Goal: Transaction & Acquisition: Purchase product/service

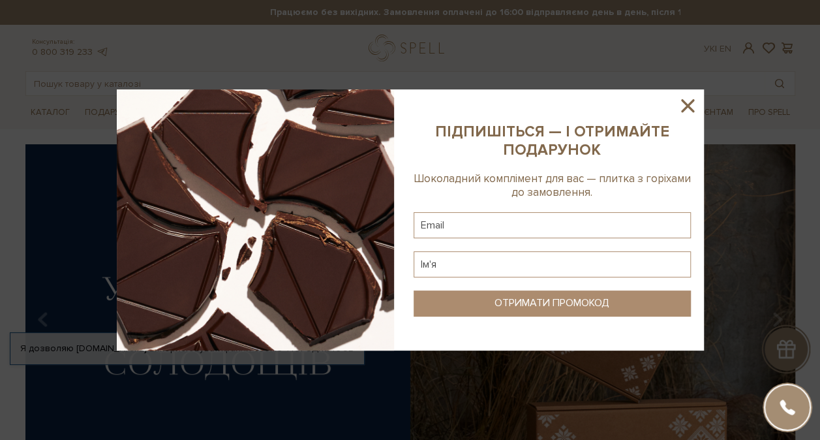
click at [690, 99] on icon at bounding box center [688, 106] width 22 height 22
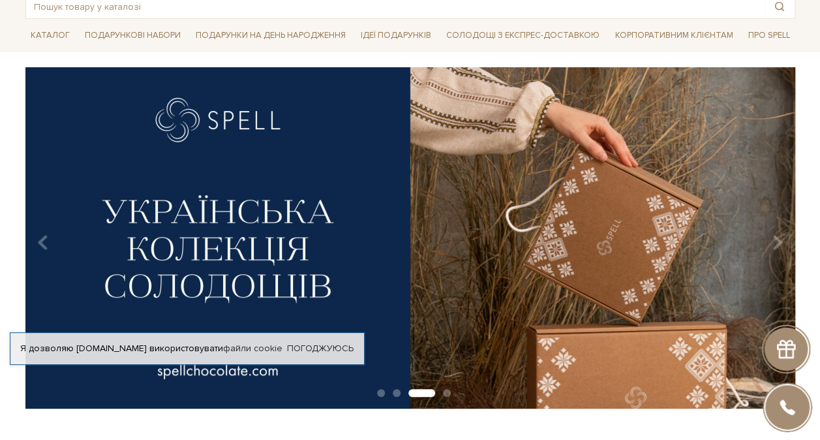
scroll to position [261, 0]
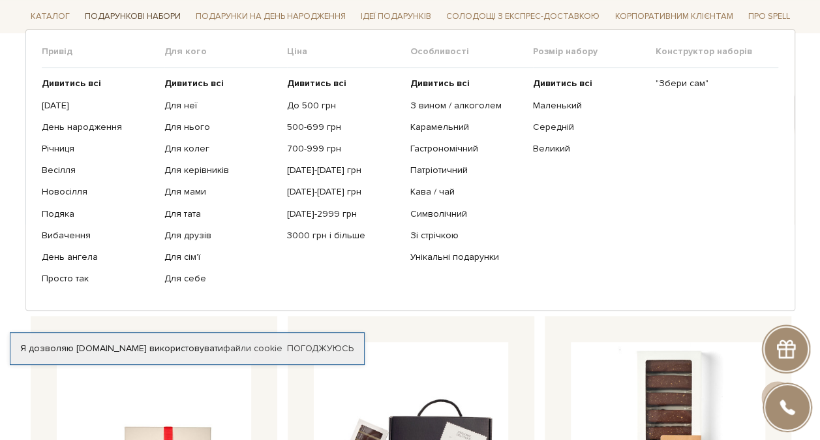
click at [140, 18] on span "Подарункові набори" at bounding box center [133, 17] width 106 height 20
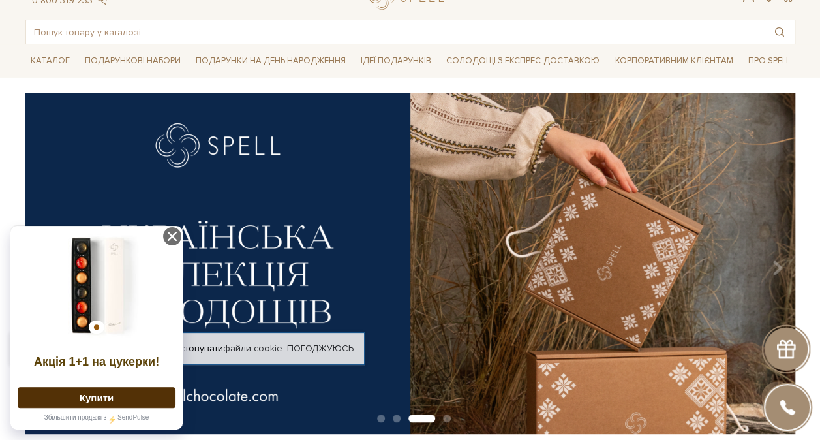
scroll to position [0, 0]
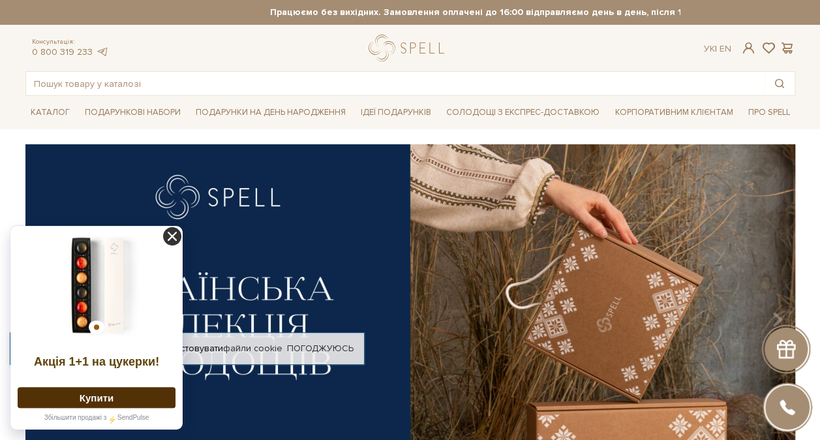
click at [170, 232] on icon at bounding box center [172, 236] width 18 height 18
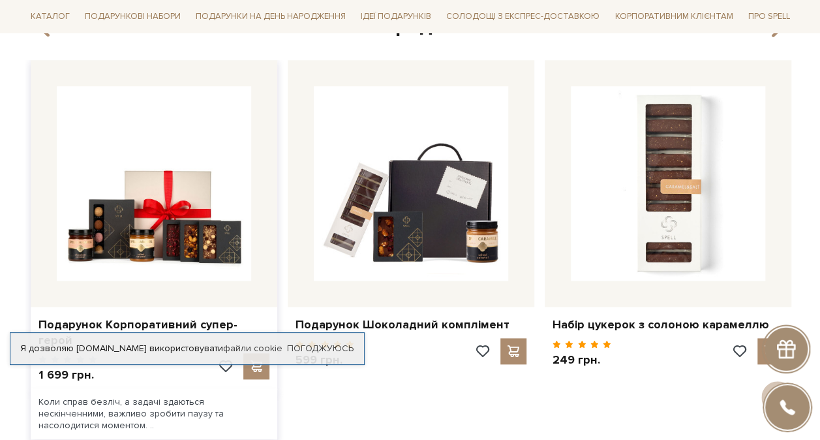
scroll to position [522, 0]
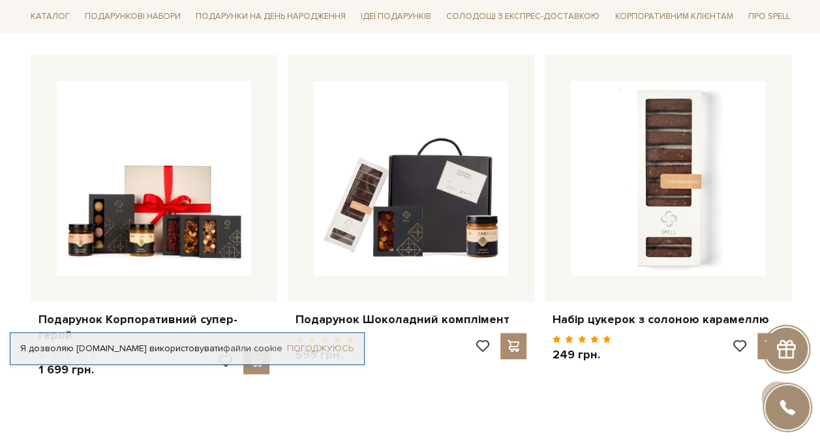
click at [328, 343] on link "Погоджуюсь" at bounding box center [320, 349] width 67 height 12
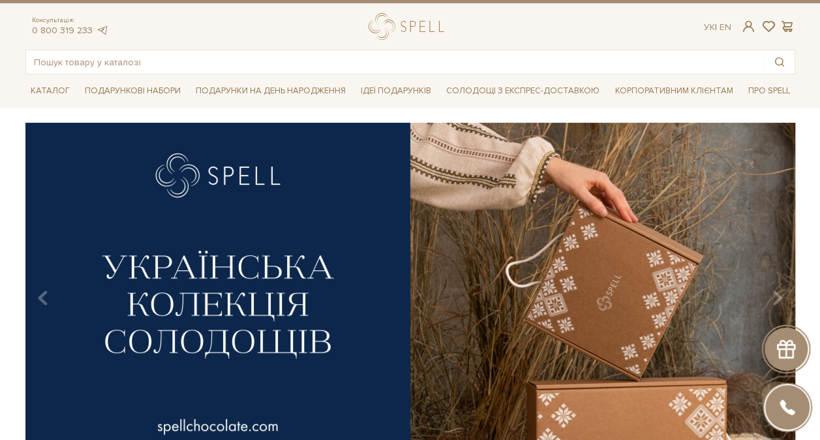
scroll to position [0, 0]
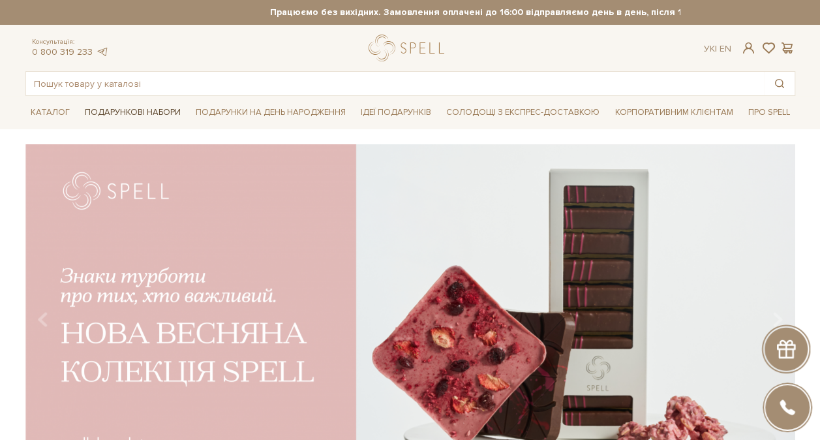
click at [174, 111] on span "Подарункові набори" at bounding box center [133, 112] width 106 height 20
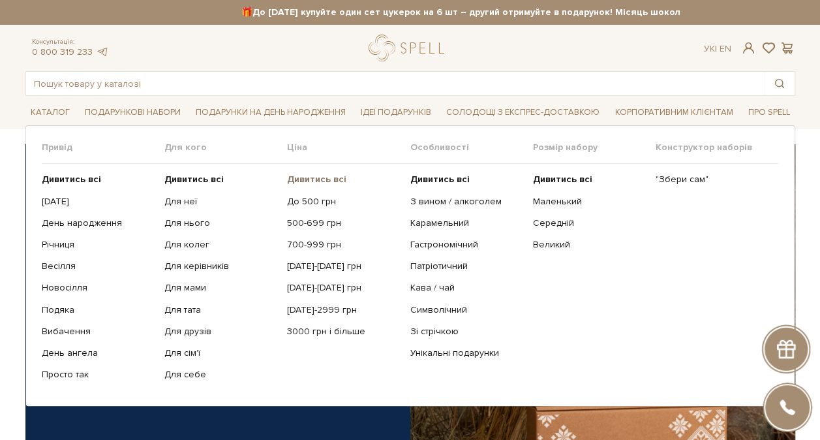
click at [331, 177] on b "Дивитись всі" at bounding box center [316, 179] width 59 height 11
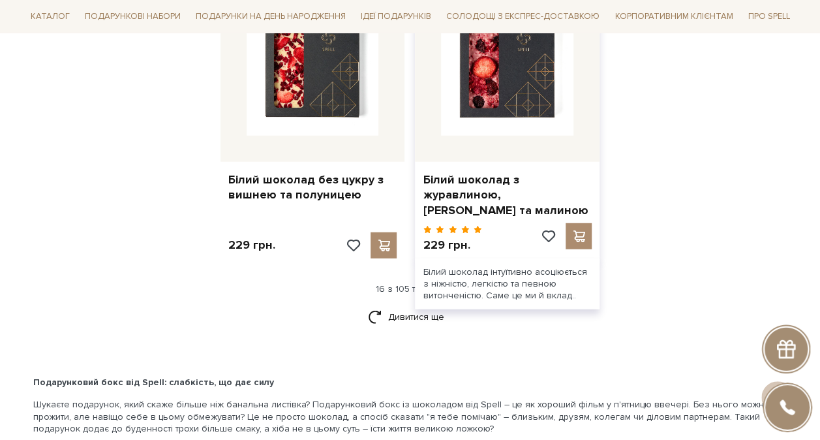
scroll to position [1696, 0]
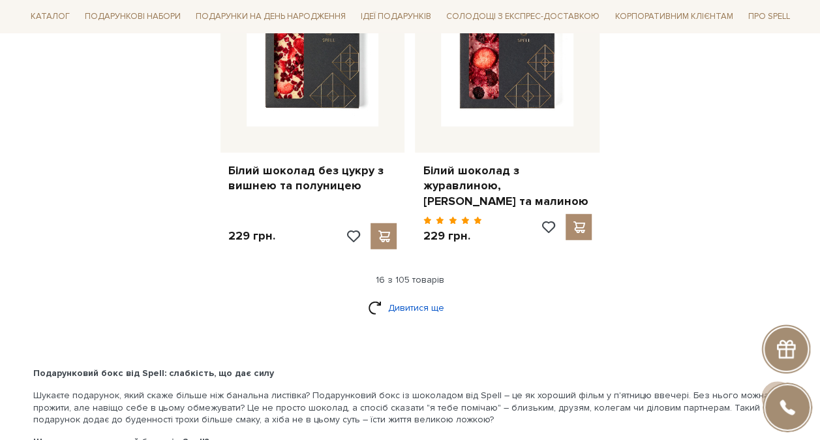
click at [415, 305] on link "Дивитися ще" at bounding box center [410, 307] width 85 height 23
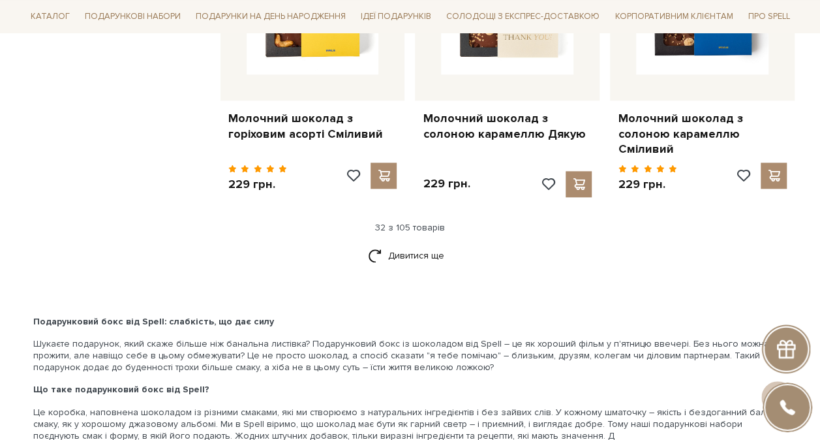
scroll to position [3131, 0]
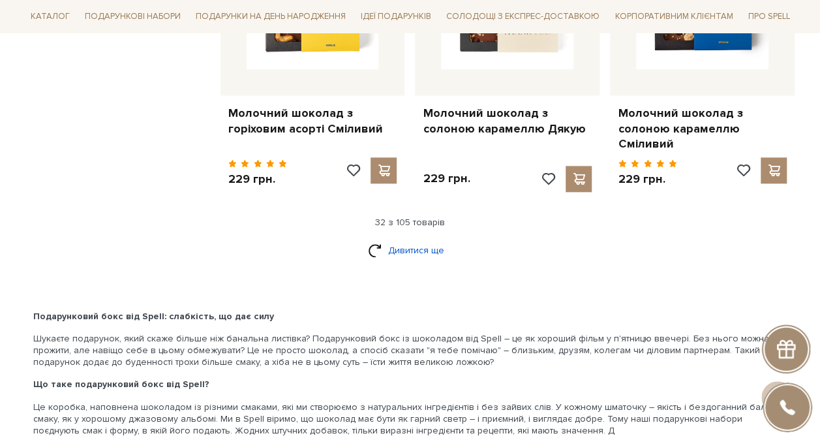
click at [419, 239] on link "Дивитися ще" at bounding box center [410, 250] width 85 height 23
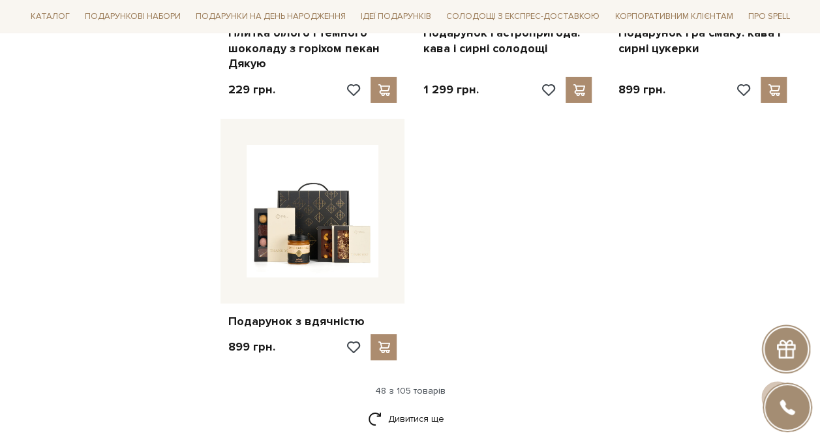
scroll to position [4762, 0]
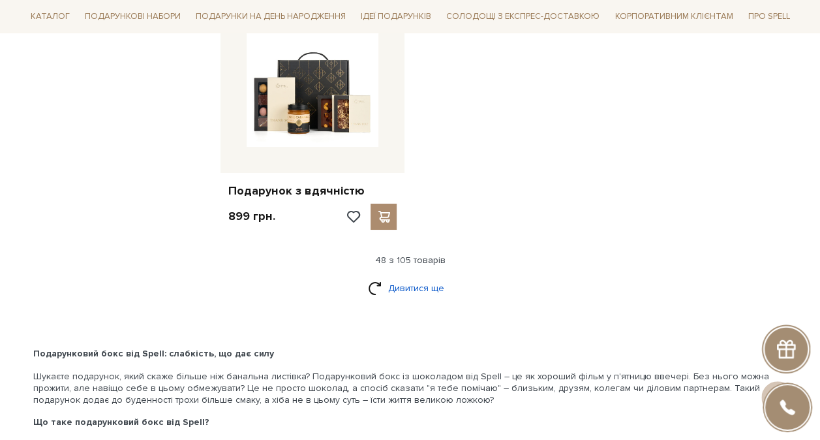
click at [423, 277] on link "Дивитися ще" at bounding box center [410, 288] width 85 height 23
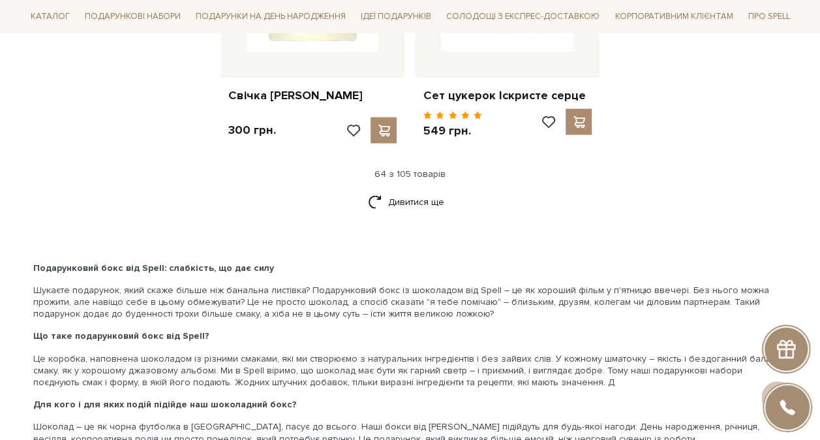
scroll to position [6198, 0]
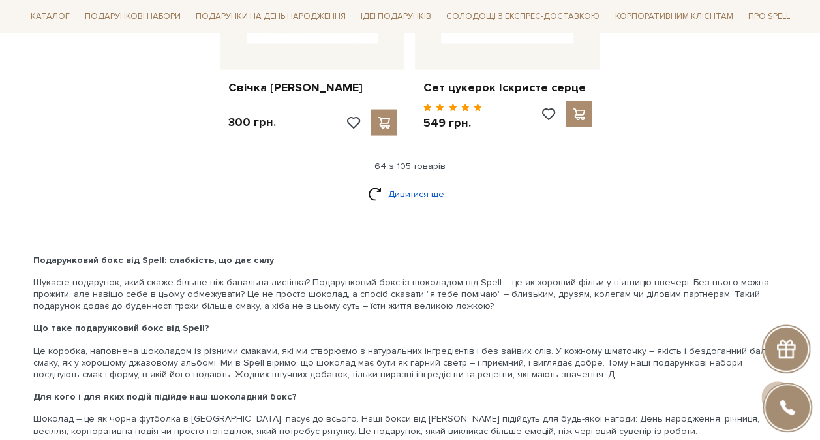
click at [411, 187] on link "Дивитися ще" at bounding box center [410, 194] width 85 height 23
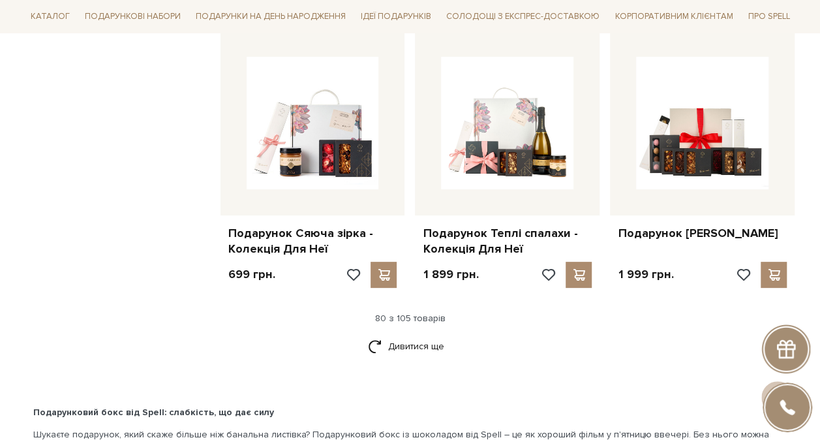
scroll to position [7437, 0]
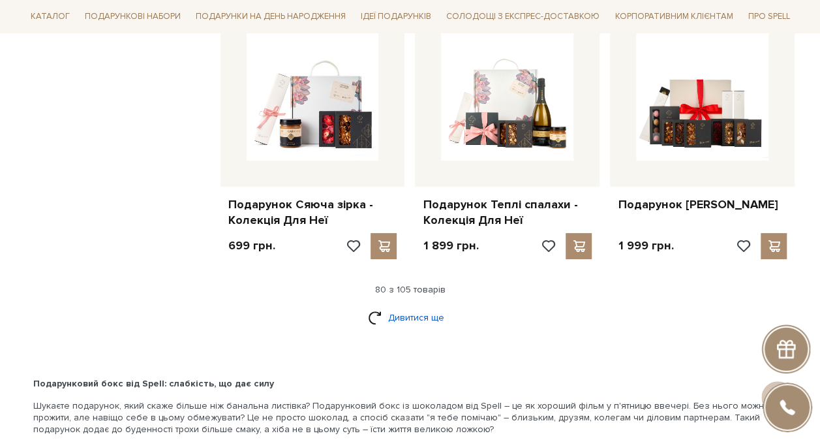
click at [397, 313] on link "Дивитися ще" at bounding box center [410, 317] width 85 height 23
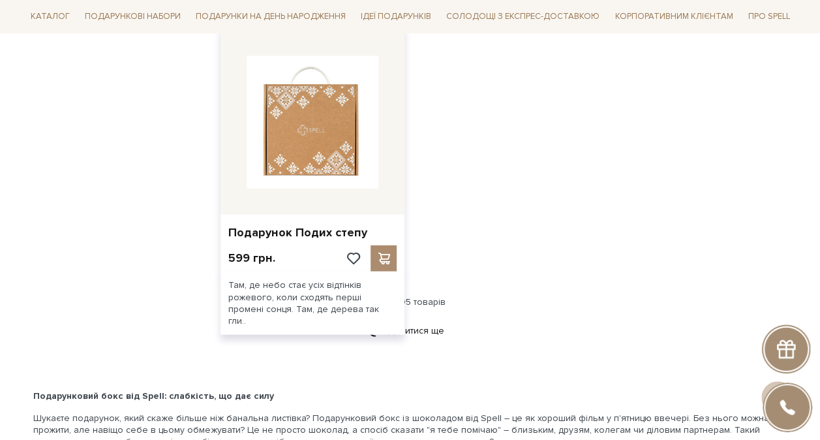
scroll to position [9068, 0]
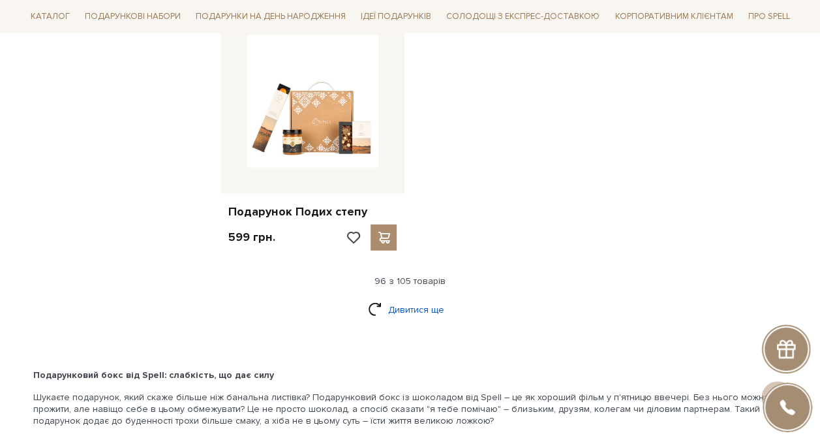
click at [406, 298] on link "Дивитися ще" at bounding box center [410, 309] width 85 height 23
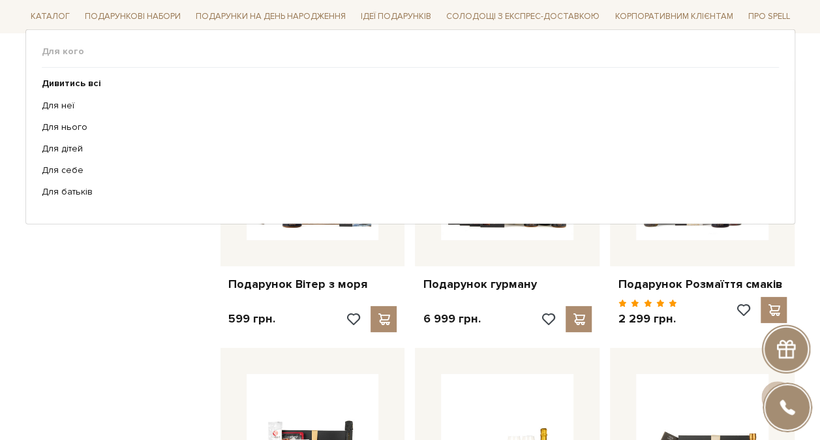
scroll to position [9264, 0]
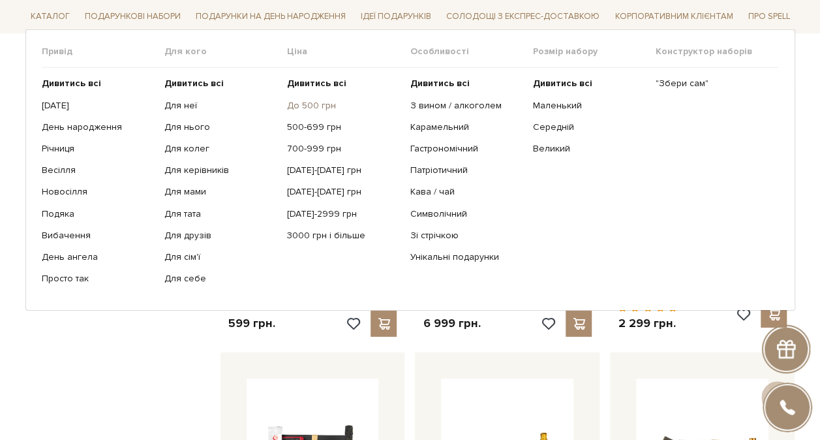
click at [304, 103] on link "До 500 грн" at bounding box center [343, 105] width 113 height 12
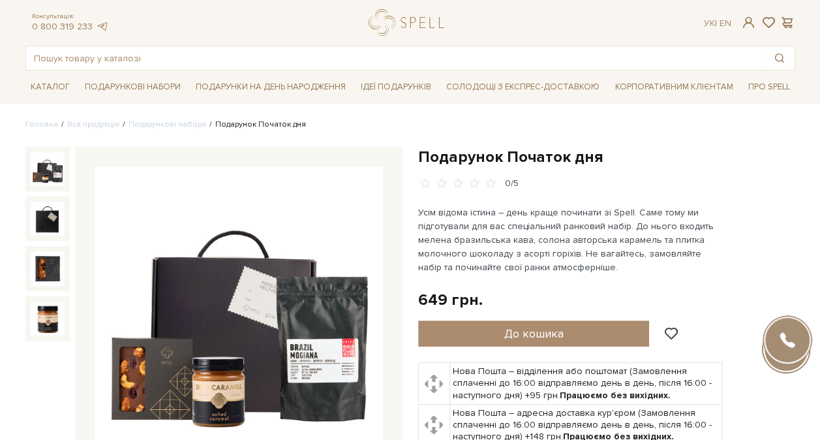
scroll to position [65, 0]
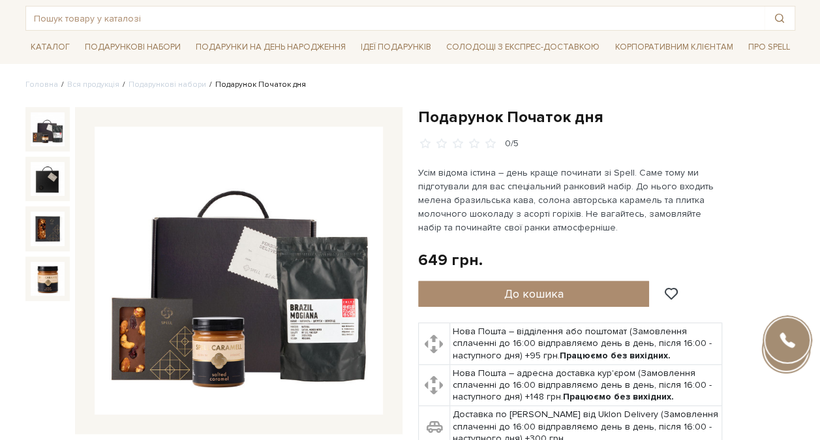
click at [48, 124] on img at bounding box center [48, 129] width 34 height 34
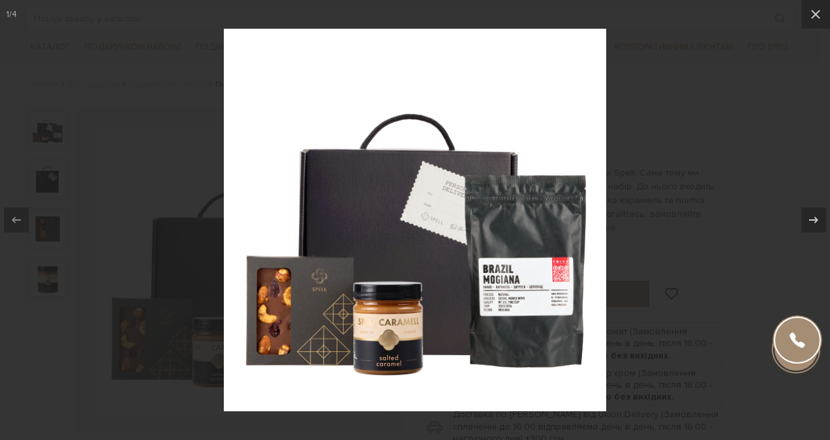
click at [819, 175] on div at bounding box center [415, 220] width 830 height 440
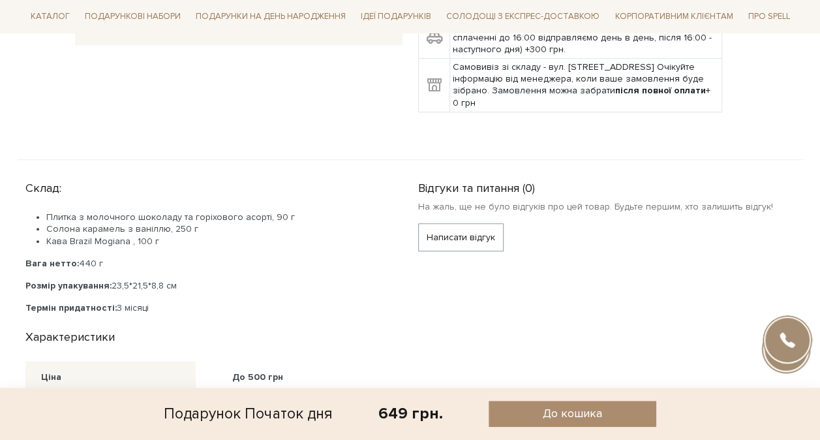
scroll to position [457, 0]
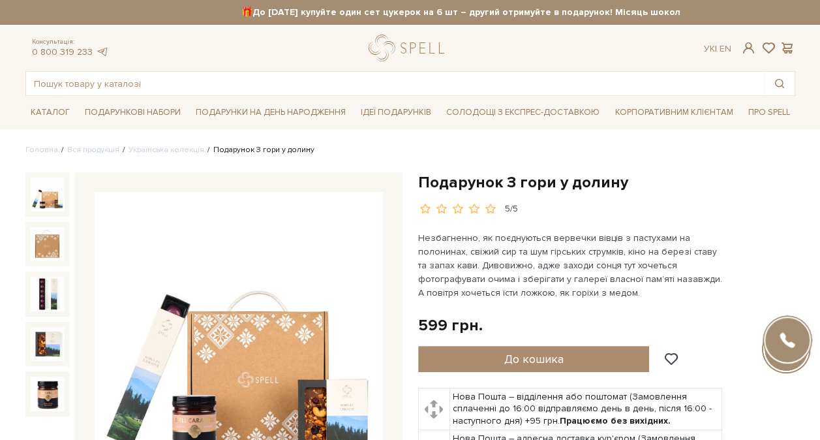
click at [296, 339] on img at bounding box center [239, 336] width 288 height 288
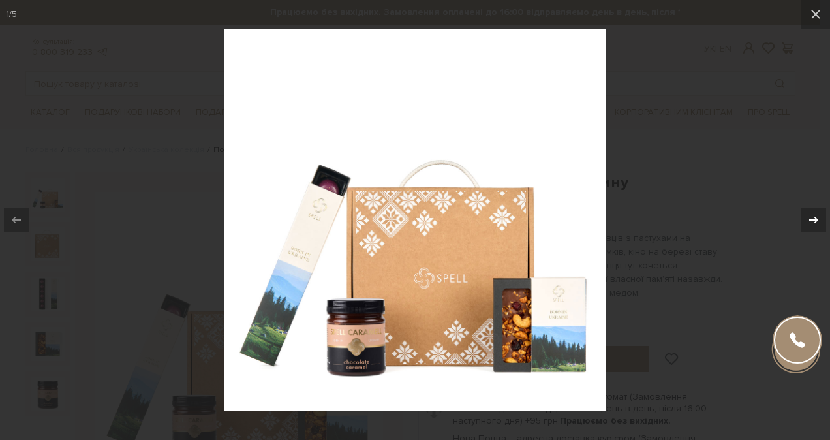
click at [810, 215] on icon at bounding box center [814, 220] width 16 height 16
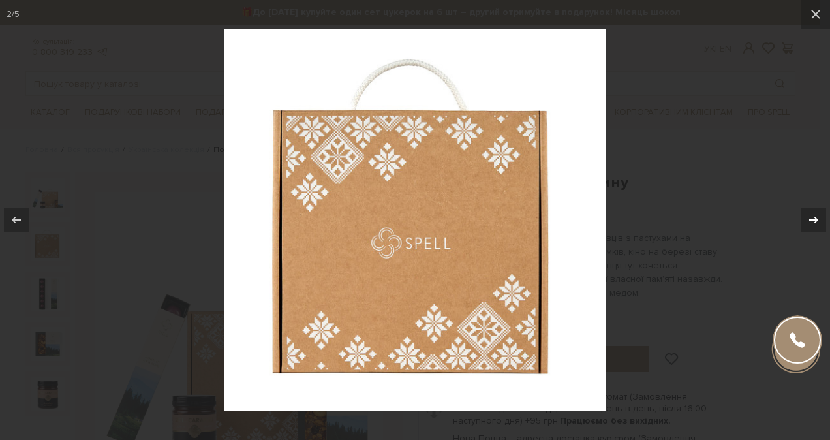
click at [810, 215] on icon at bounding box center [814, 220] width 16 height 16
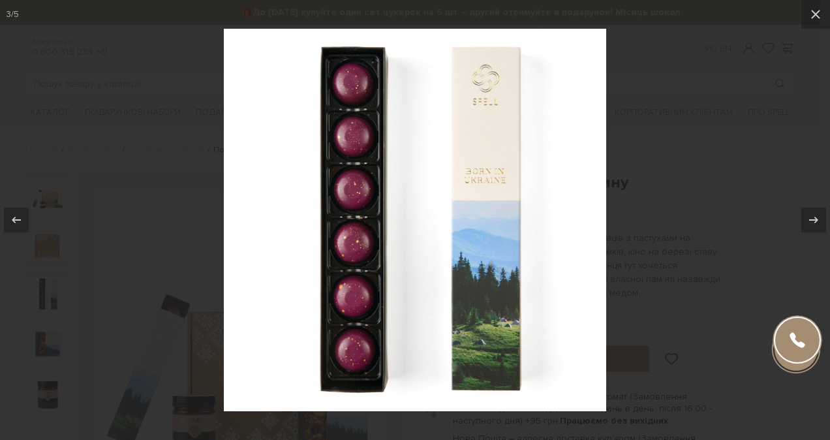
click at [727, 194] on div at bounding box center [415, 220] width 830 height 440
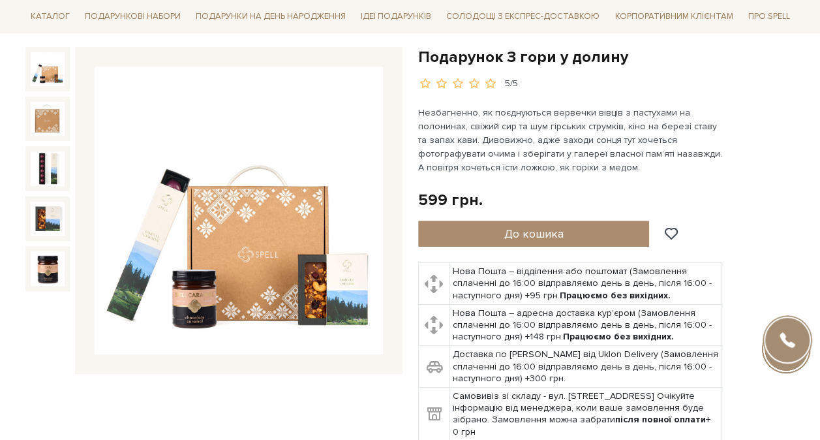
scroll to position [65, 0]
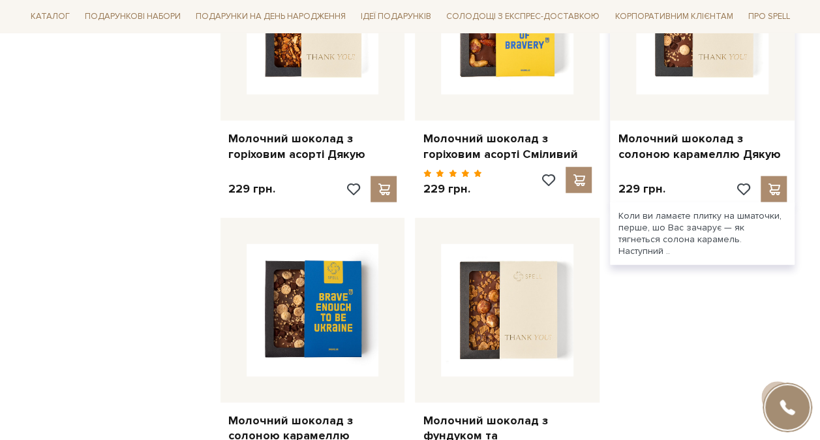
scroll to position [1761, 0]
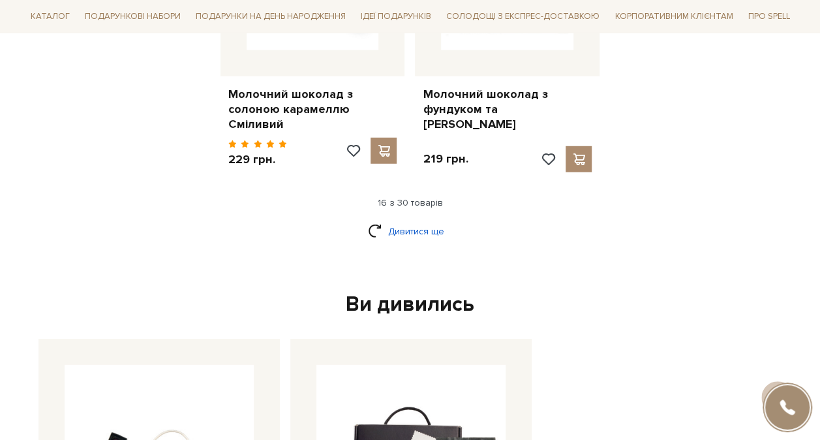
click at [438, 220] on link "Дивитися ще" at bounding box center [410, 231] width 85 height 23
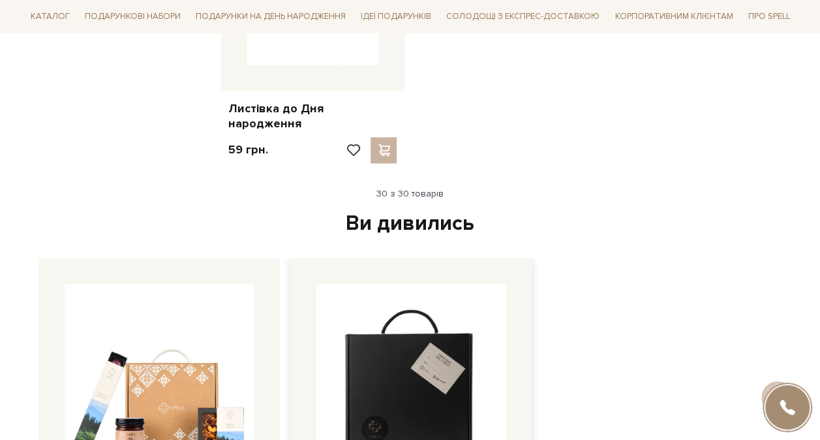
scroll to position [3327, 0]
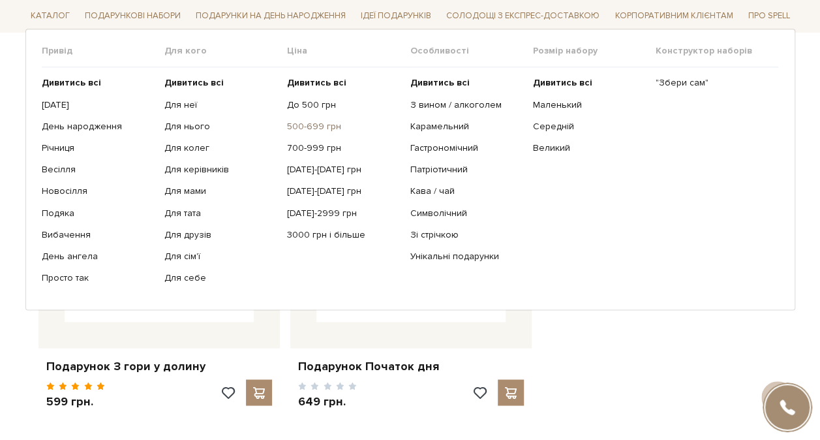
click at [305, 129] on link "500-699 грн" at bounding box center [343, 127] width 113 height 12
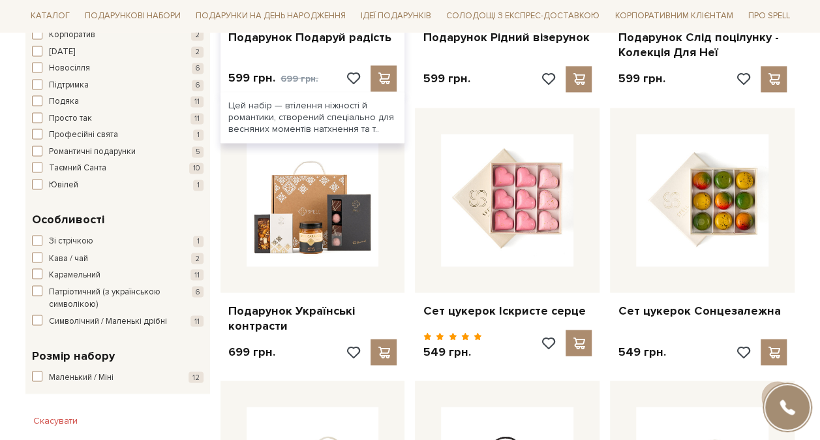
scroll to position [1109, 0]
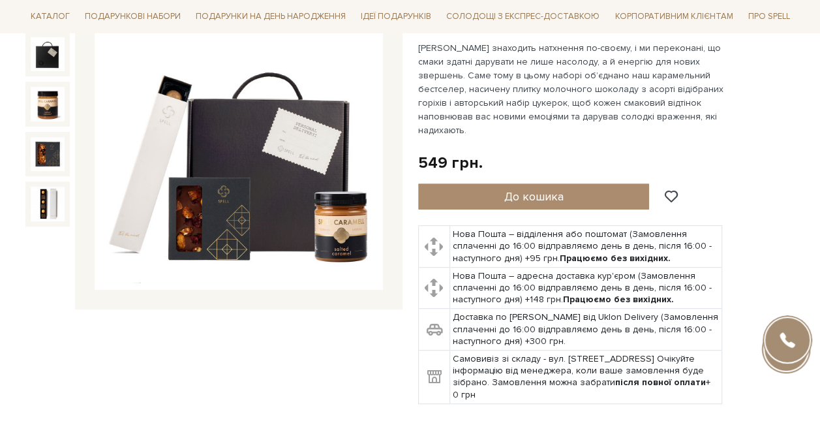
scroll to position [196, 0]
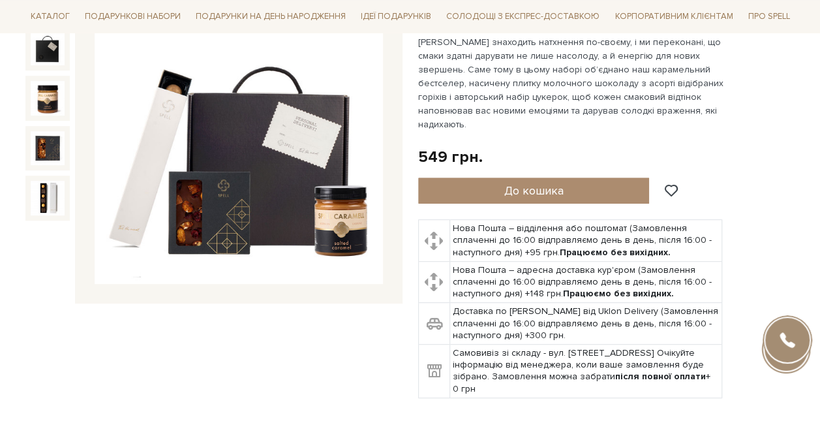
click at [297, 174] on img at bounding box center [239, 140] width 288 height 288
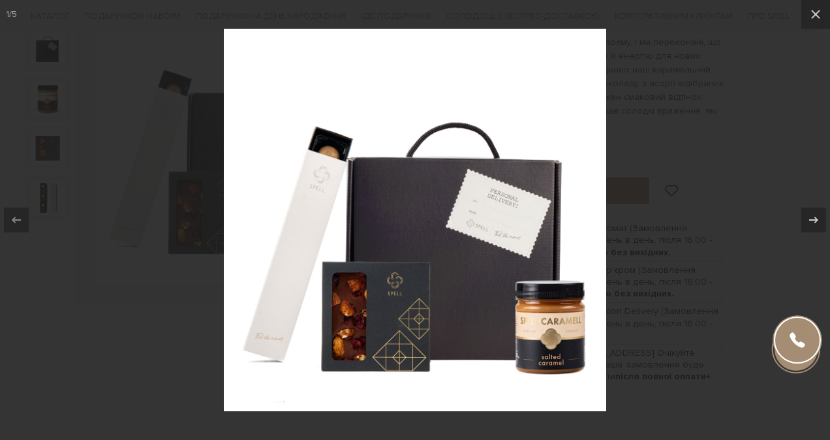
click at [669, 284] on div at bounding box center [415, 220] width 830 height 440
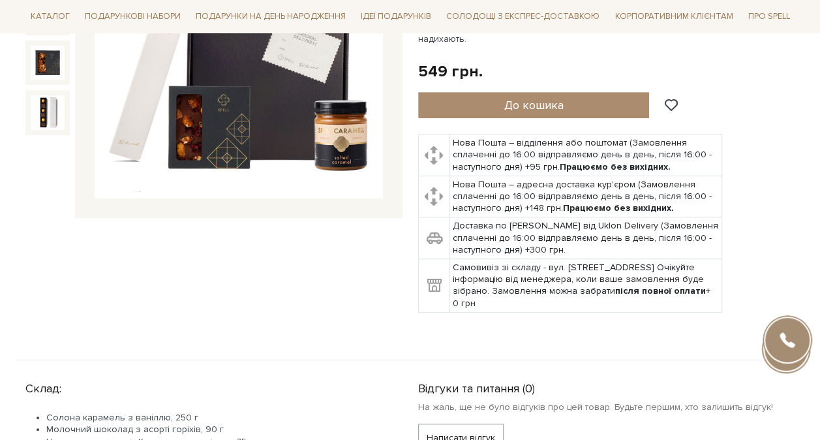
scroll to position [261, 0]
